Goal: Obtain resource: Download file/media

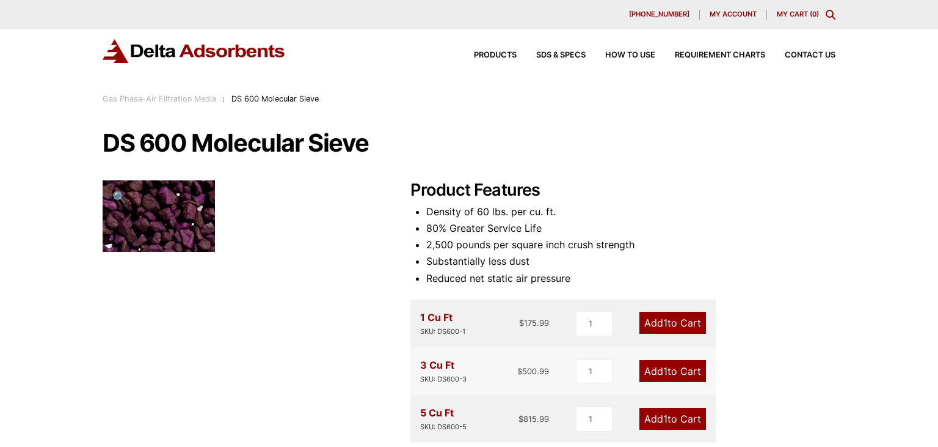
click at [487, 49] on div "Products SDS & SPECS How to Use Requirement Charts Contact Us" at bounding box center [645, 55] width 391 height 18
click at [553, 54] on span "SDS & SPECS" at bounding box center [560, 55] width 49 height 8
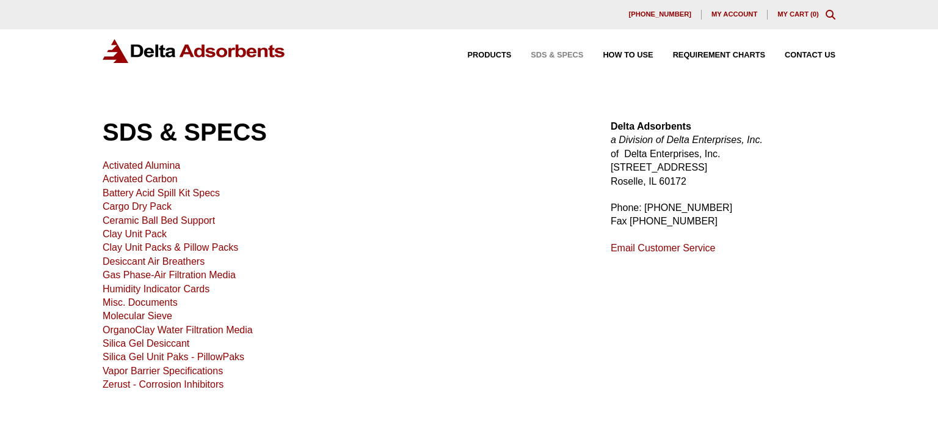
click at [128, 315] on link "Molecular Sieve" at bounding box center [138, 315] width 70 height 10
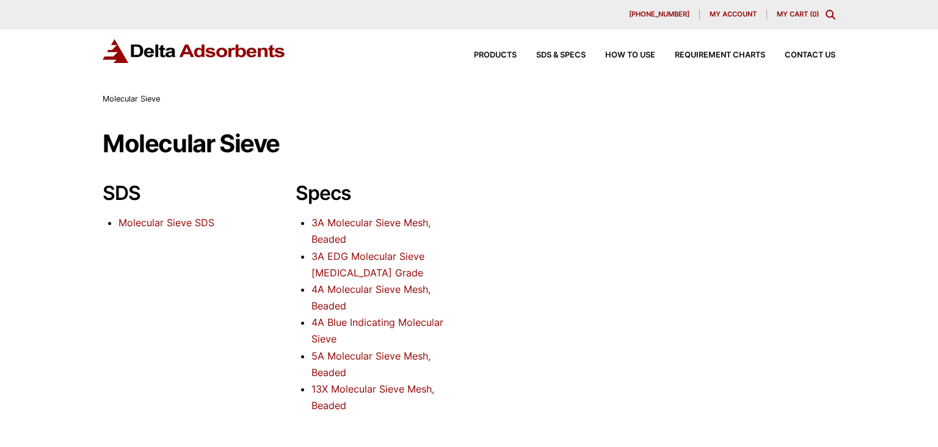
click at [335, 294] on link "4A Molecular Sieve Mesh, Beaded" at bounding box center [371, 297] width 119 height 29
click at [211, 224] on link "Molecular Sieve SDS" at bounding box center [166, 222] width 96 height 12
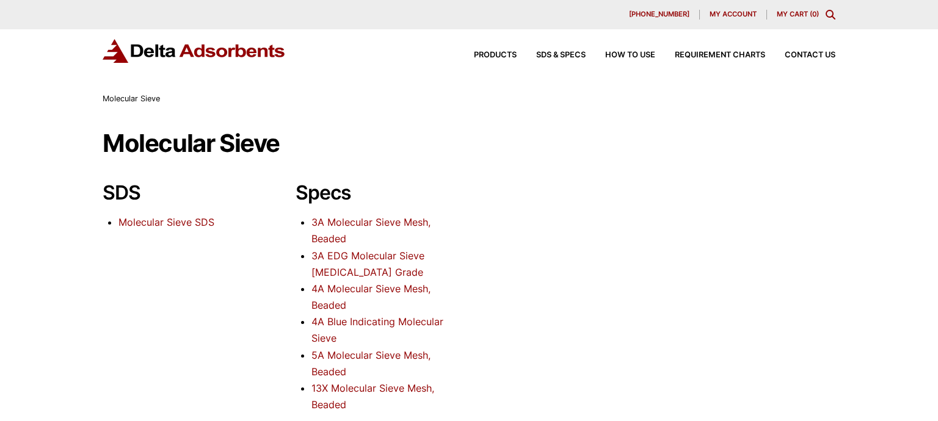
click at [188, 226] on link "Molecular Sieve SDS" at bounding box center [166, 222] width 96 height 12
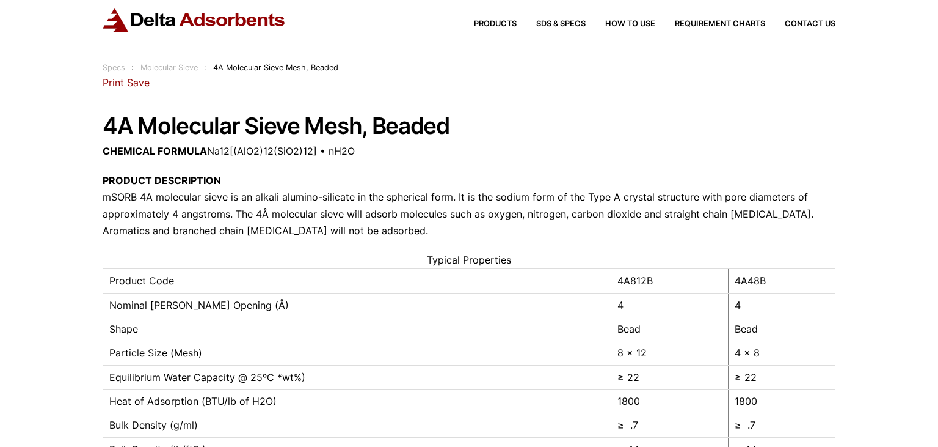
scroll to position [12, 0]
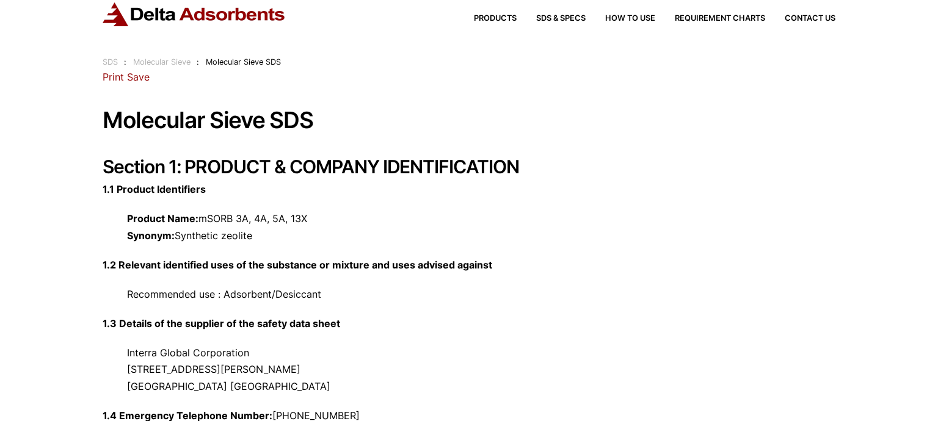
scroll to position [37, 0]
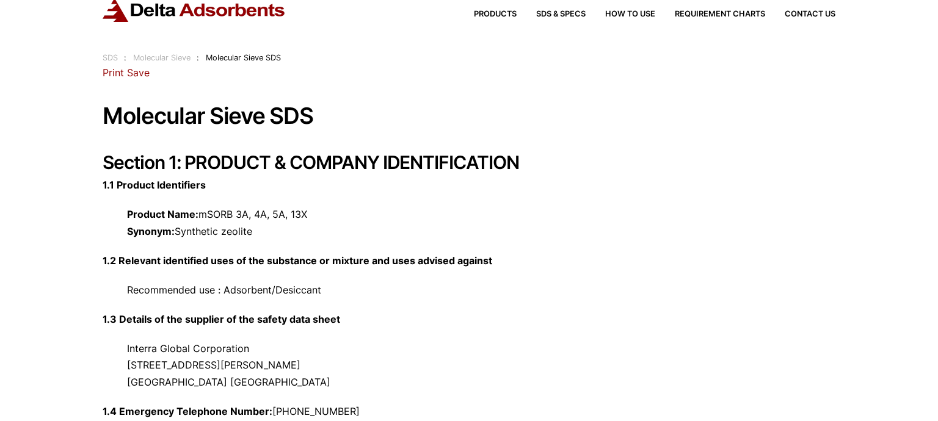
scroll to position [40, 0]
click at [132, 71] on link "Save" at bounding box center [138, 73] width 23 height 12
